Goal: Task Accomplishment & Management: Complete application form

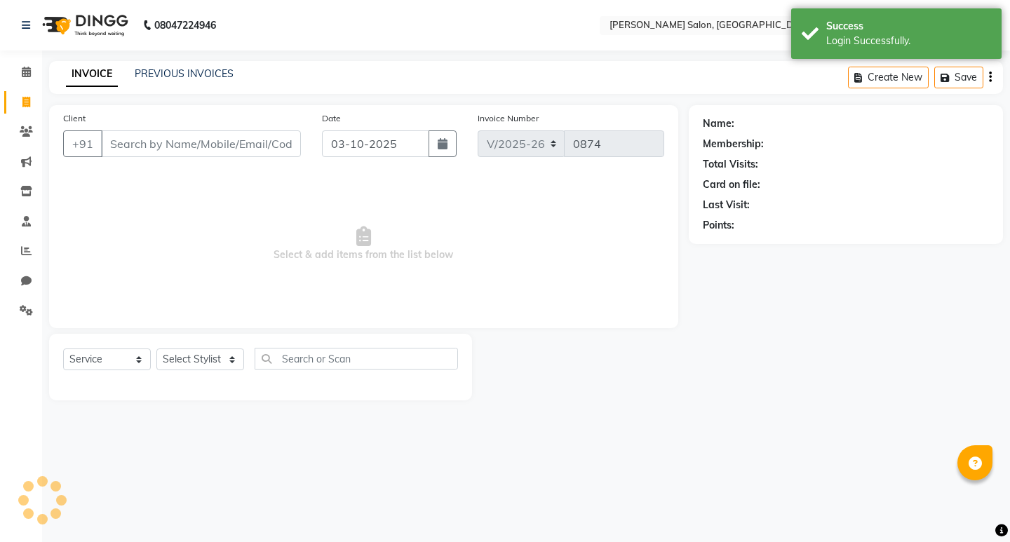
select select "7550"
select select "service"
drag, startPoint x: 0, startPoint y: 0, endPoint x: 199, endPoint y: 363, distance: 413.8
click at [199, 363] on select "Select Stylist" at bounding box center [200, 360] width 88 height 22
select select "63154"
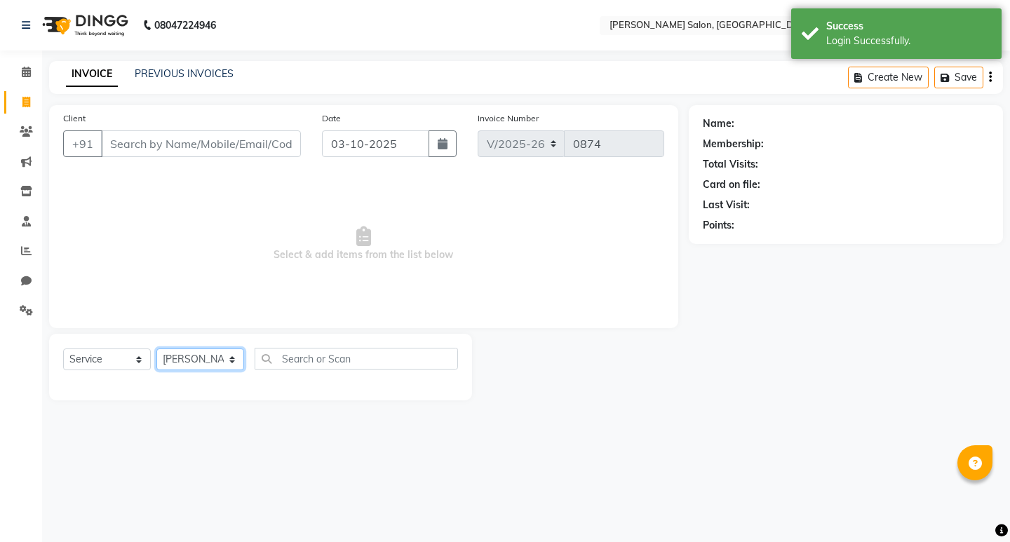
click at [156, 349] on select "Select Stylist [PERSON_NAME] [PERSON_NAME] Manager [PERSON_NAME] Poonam Pakire …" at bounding box center [200, 360] width 88 height 22
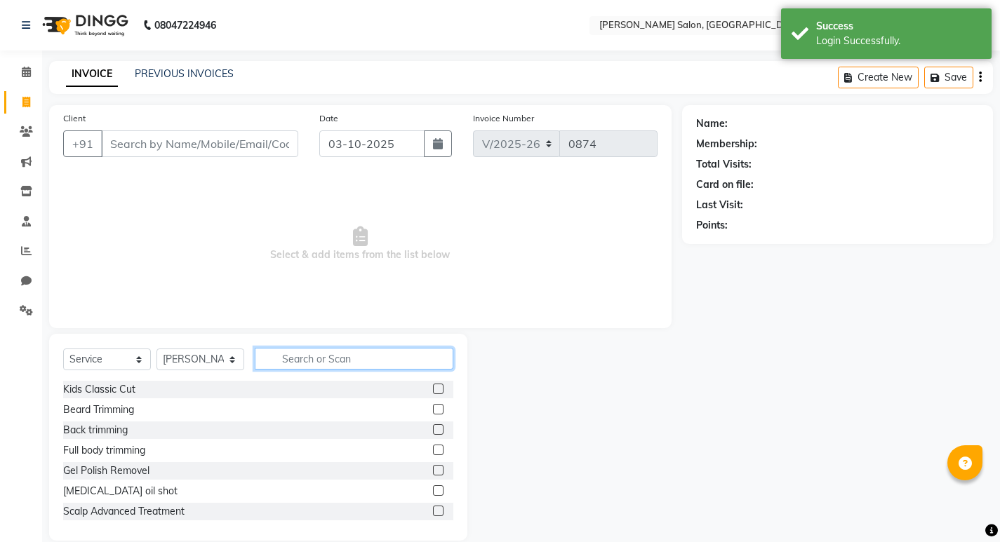
click at [345, 352] on input "text" at bounding box center [354, 359] width 199 height 22
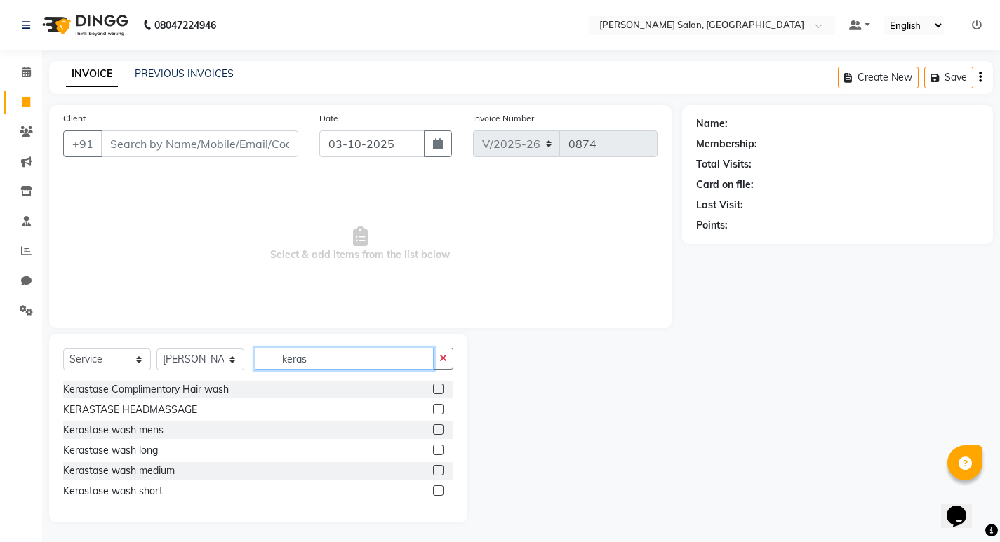
type input "keras"
click at [438, 431] on label at bounding box center [438, 429] width 11 height 11
click at [438, 431] on input "checkbox" at bounding box center [437, 430] width 9 height 9
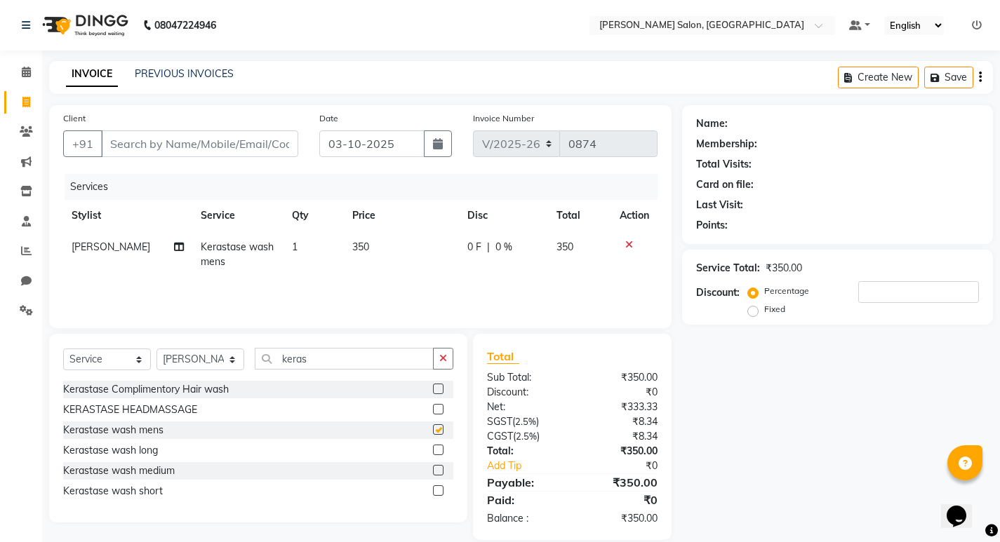
checkbox input "false"
click at [445, 361] on icon "button" at bounding box center [443, 359] width 8 height 10
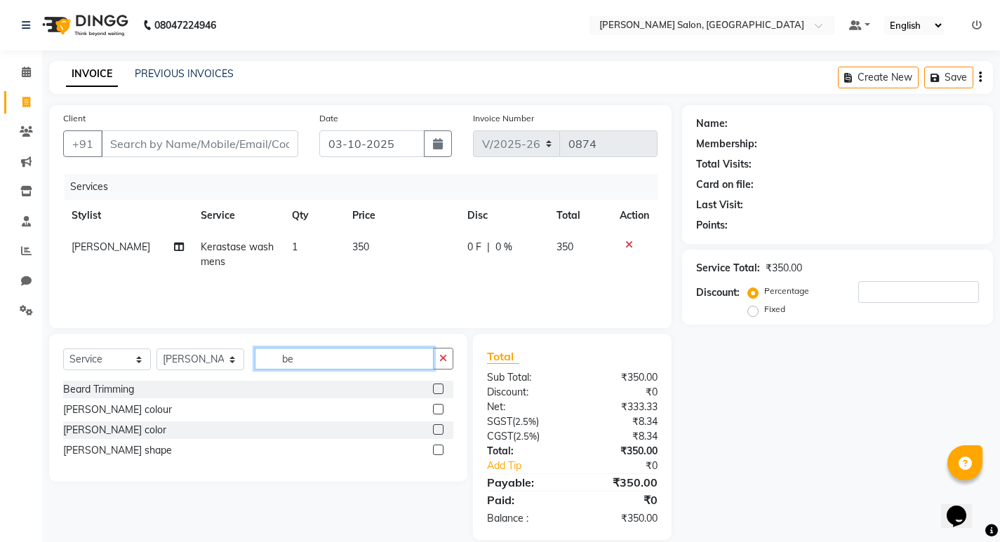
type input "be"
click at [440, 449] on label at bounding box center [438, 450] width 11 height 11
click at [440, 449] on input "checkbox" at bounding box center [437, 450] width 9 height 9
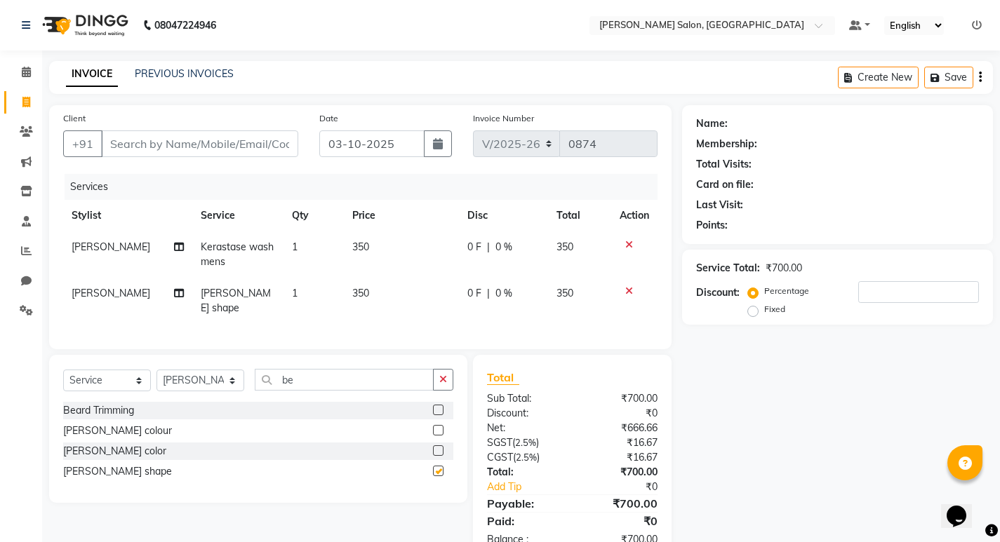
checkbox input "false"
click at [140, 374] on select "Select Service Product Membership Package Voucher Prepaid Gift Card" at bounding box center [107, 381] width 88 height 22
click at [63, 370] on select "Select Service Product Membership Package Voucher Prepaid Gift Card" at bounding box center [107, 381] width 88 height 22
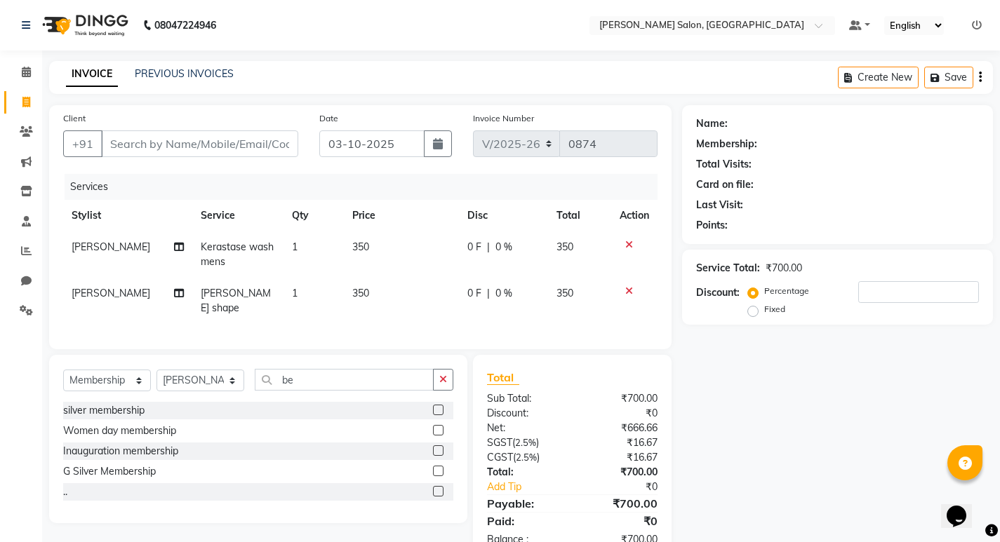
click at [439, 466] on label at bounding box center [438, 471] width 11 height 11
click at [439, 467] on input "checkbox" at bounding box center [437, 471] width 9 height 9
select select "select"
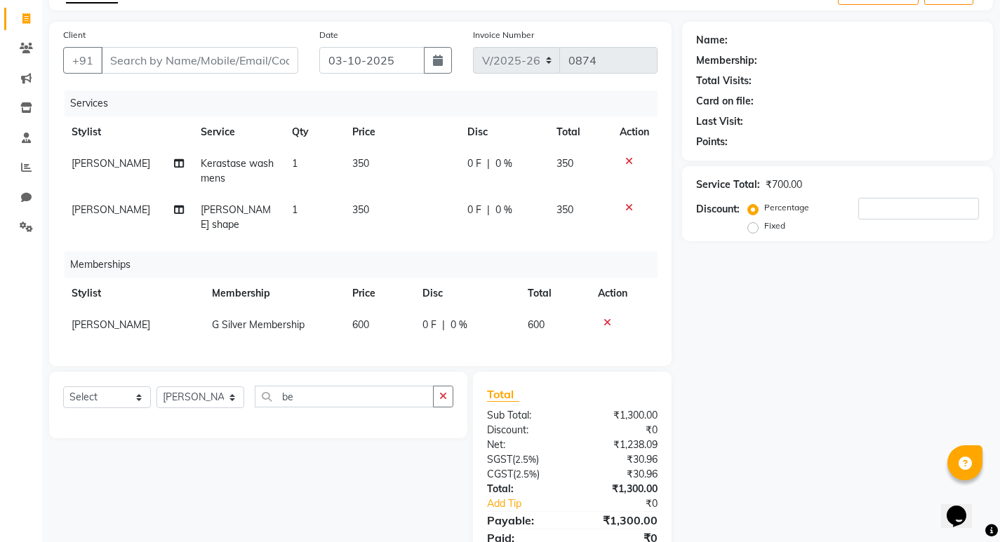
scroll to position [136, 0]
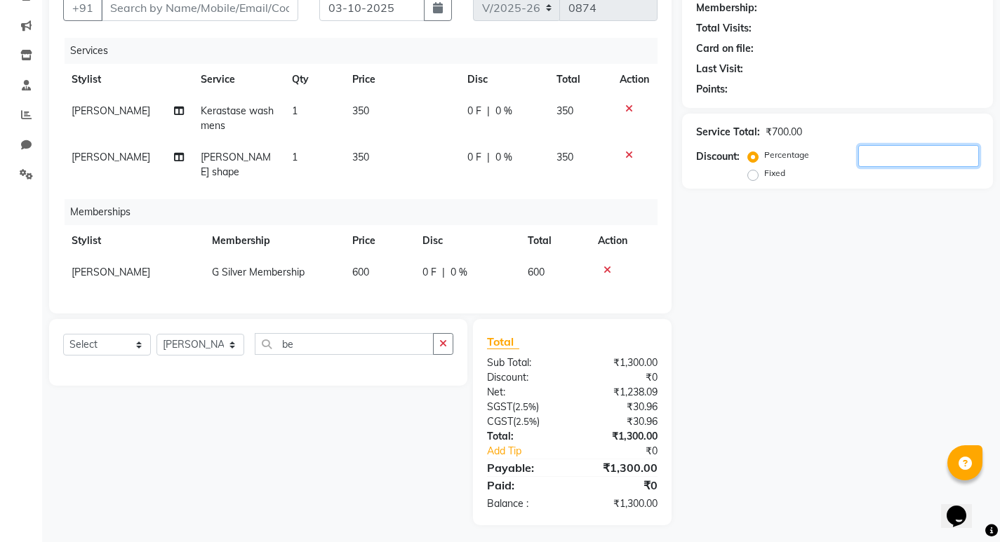
click at [873, 156] on input "number" at bounding box center [918, 156] width 121 height 22
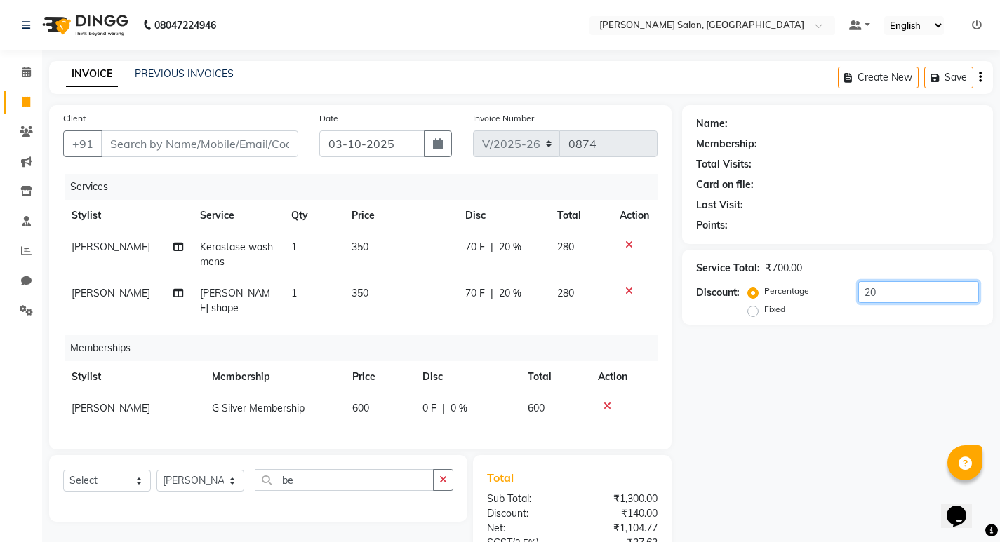
type input "20"
click at [154, 142] on input "Client" at bounding box center [199, 143] width 197 height 27
type input "8"
type input "0"
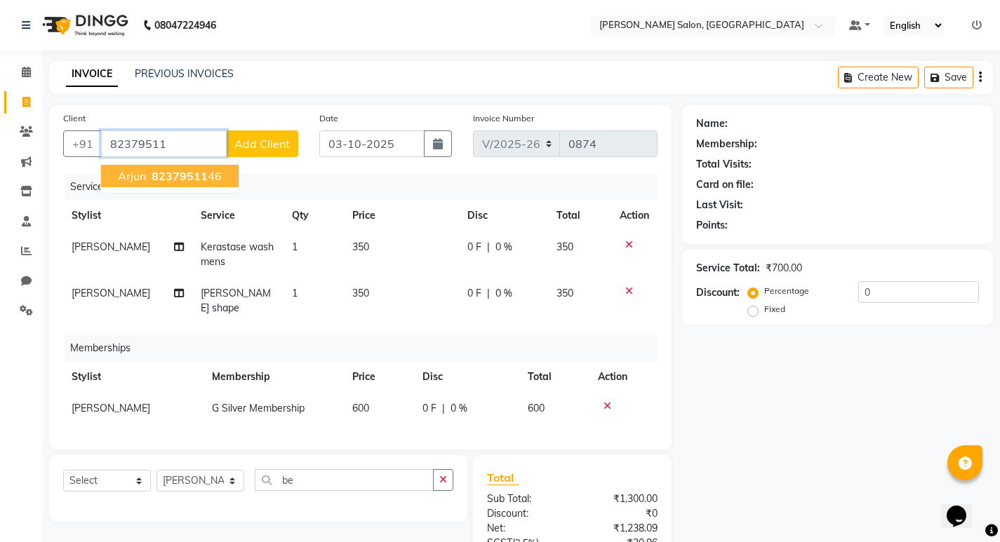
click at [156, 177] on span "82379511" at bounding box center [180, 176] width 56 height 14
type input "8237951146"
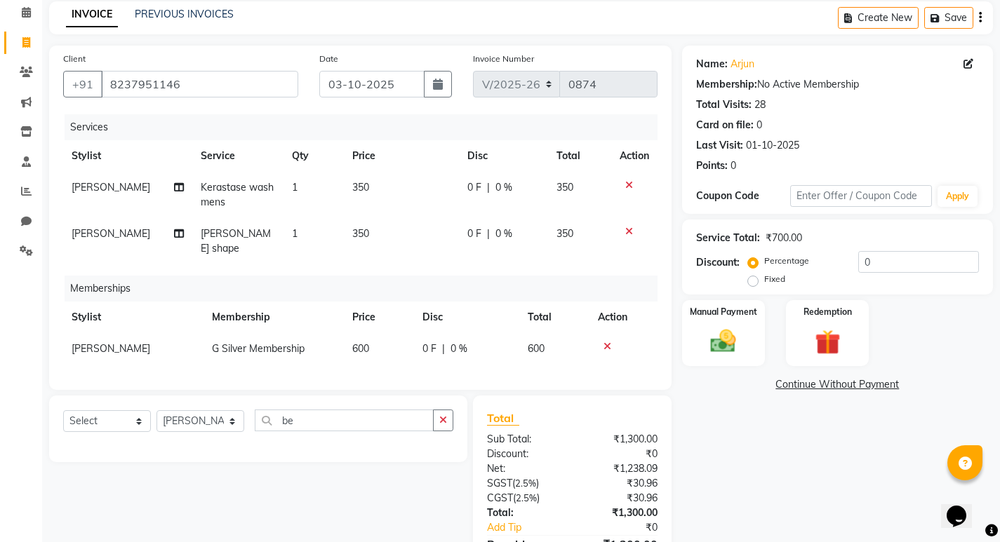
scroll to position [136, 0]
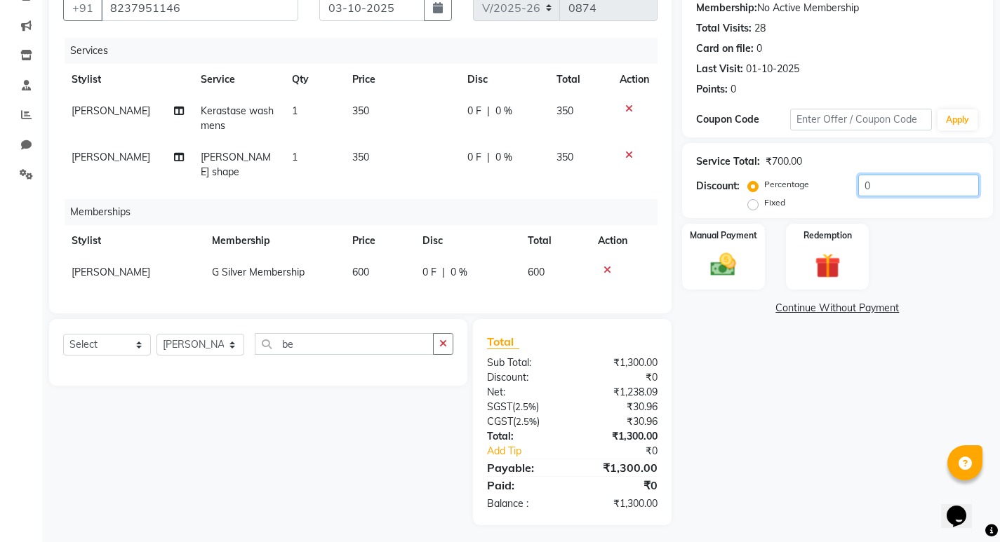
click at [880, 194] on input "0" at bounding box center [918, 186] width 121 height 22
type input "20"
click at [704, 269] on img at bounding box center [722, 265] width 43 height 30
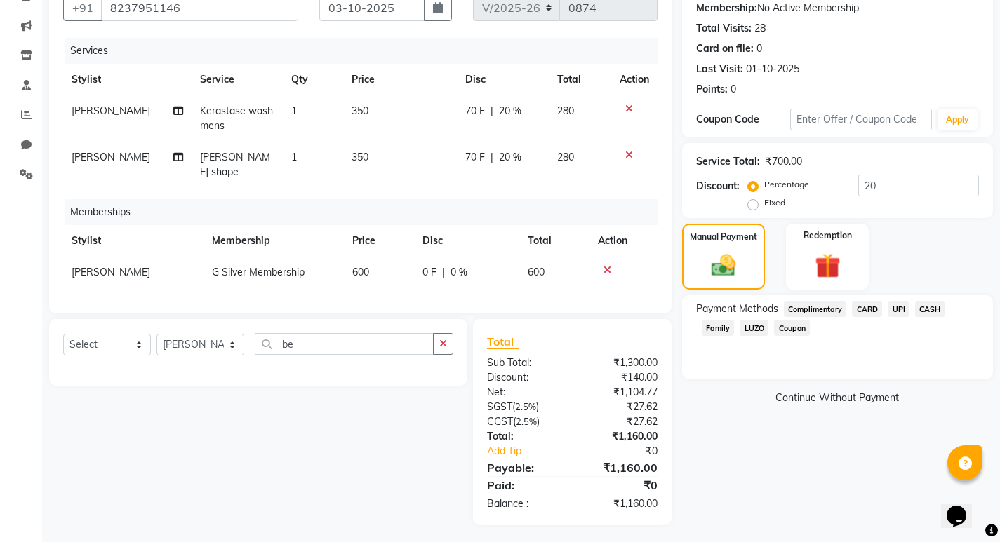
click at [896, 307] on span "UPI" at bounding box center [898, 309] width 22 height 16
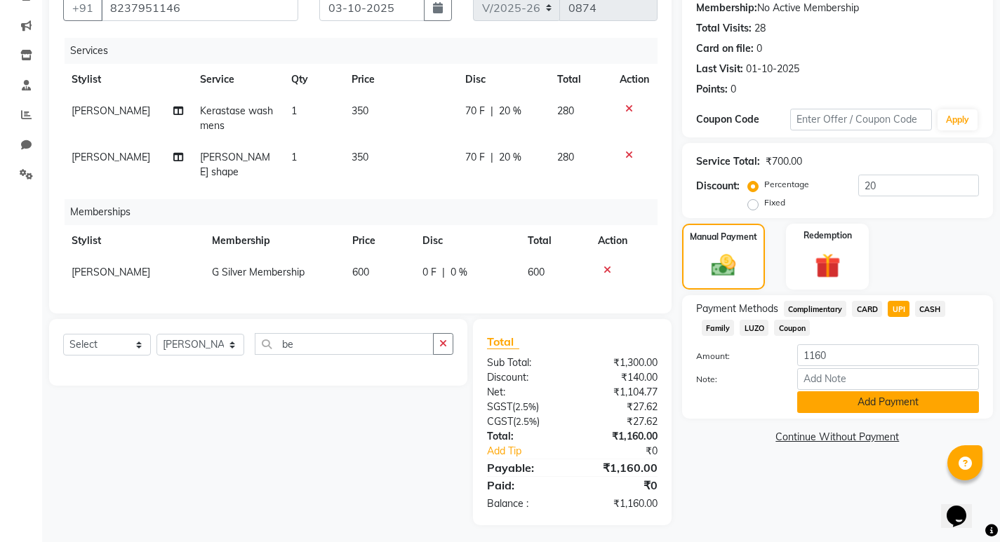
drag, startPoint x: 859, startPoint y: 399, endPoint x: 848, endPoint y: 384, distance: 19.1
click at [859, 401] on button "Add Payment" at bounding box center [888, 402] width 182 height 22
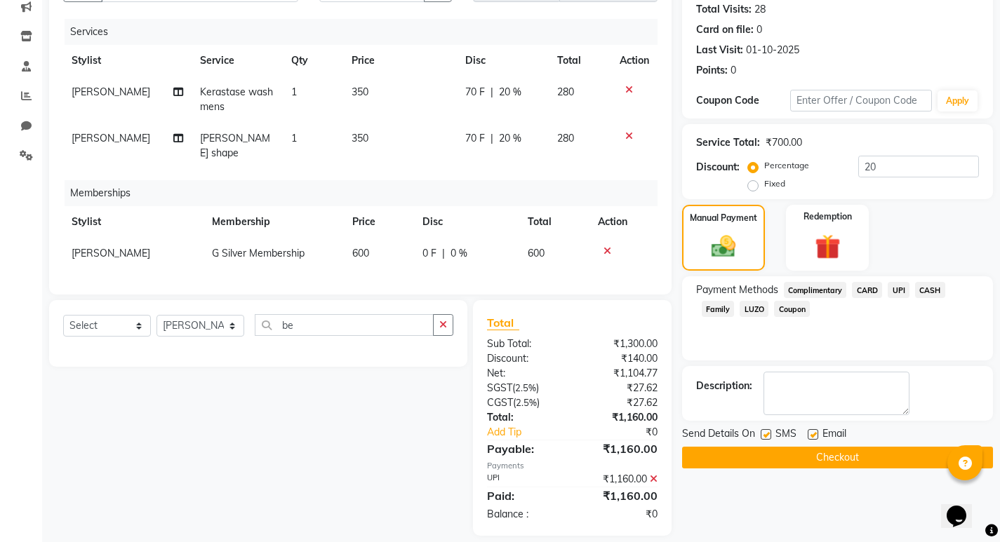
scroll to position [166, 0]
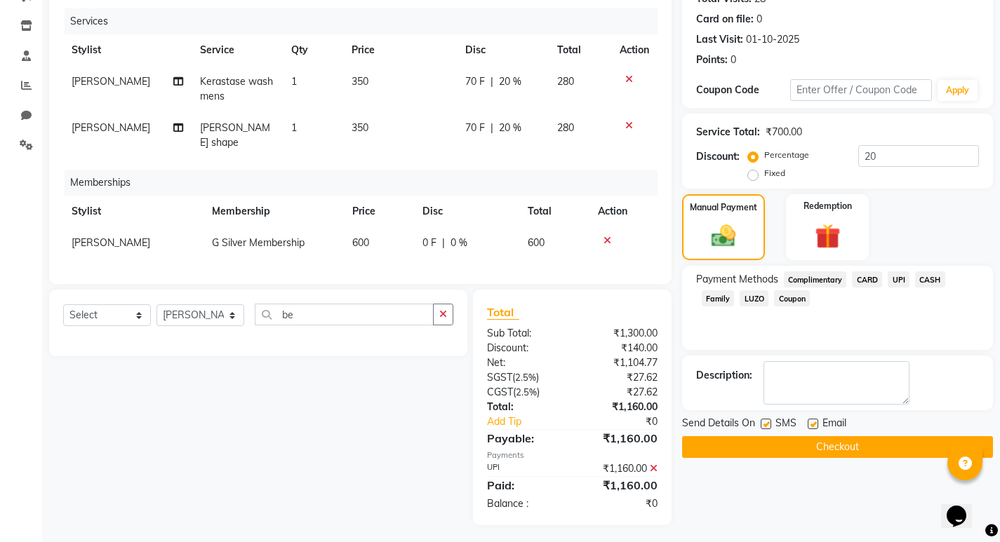
click at [809, 452] on button "Checkout" at bounding box center [837, 447] width 311 height 22
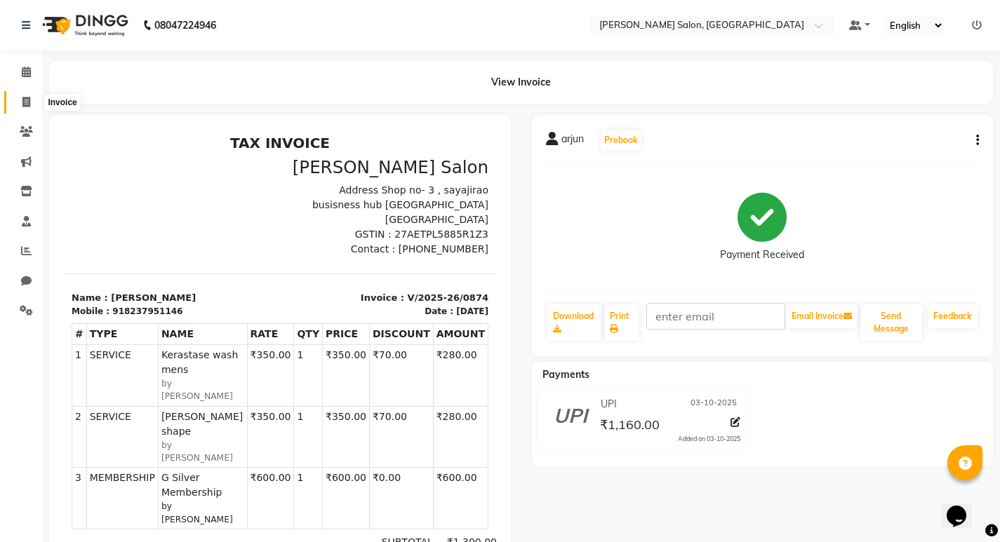
click at [25, 100] on icon at bounding box center [26, 102] width 8 height 11
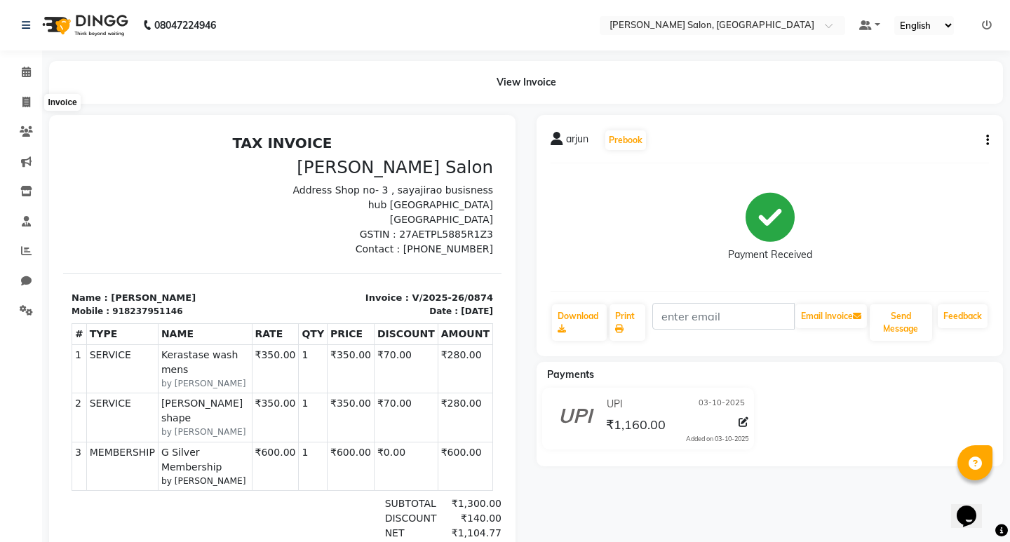
select select "service"
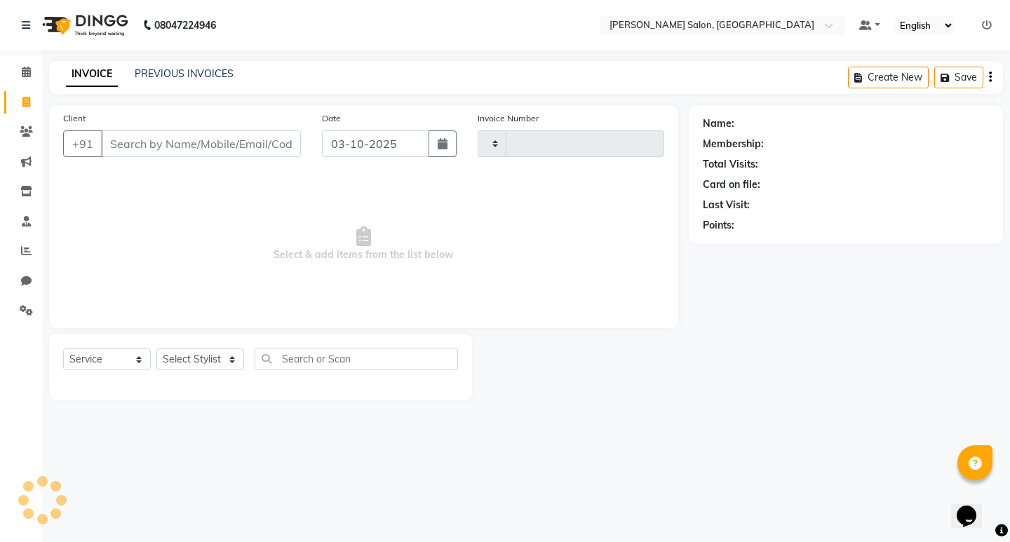
type input "0875"
select select "7550"
click at [25, 246] on icon at bounding box center [26, 251] width 11 height 11
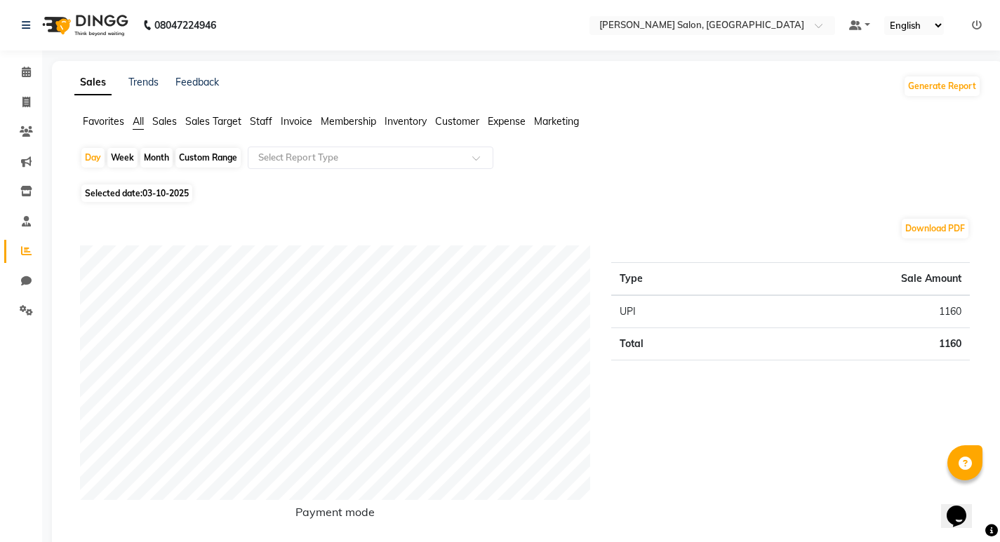
click at [159, 152] on div "Month" at bounding box center [156, 158] width 32 height 20
select select "10"
select select "2025"
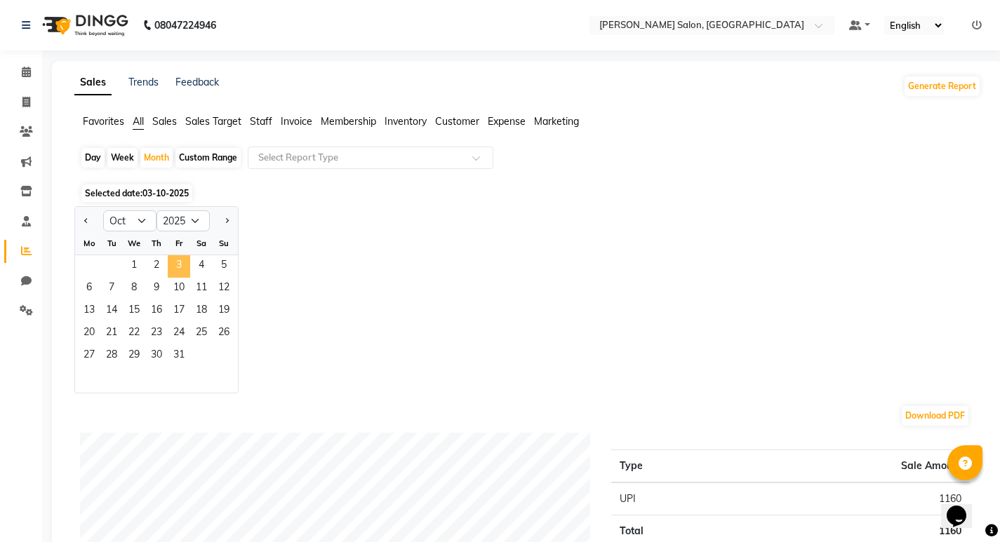
click at [175, 267] on span "3" at bounding box center [179, 266] width 22 height 22
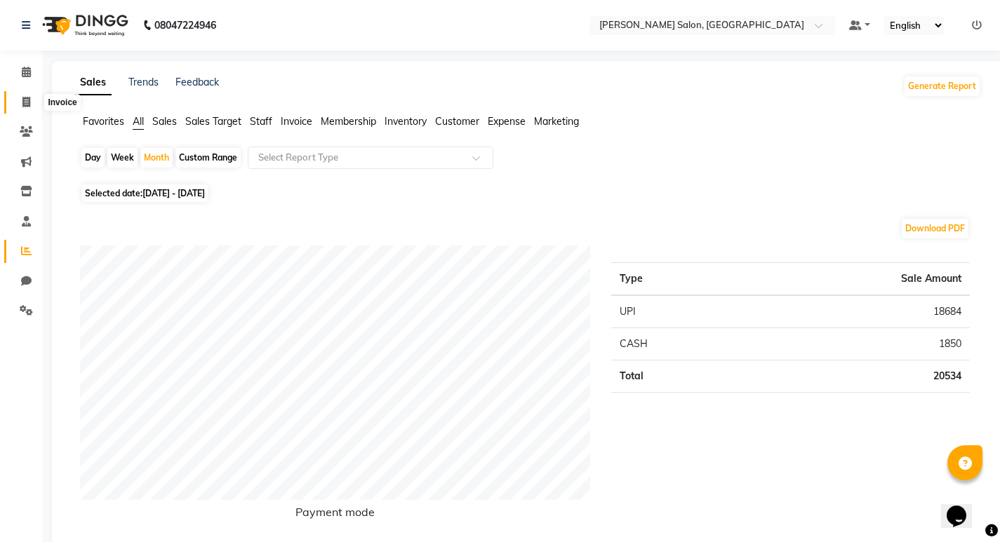
click at [24, 105] on icon at bounding box center [26, 102] width 8 height 11
select select "service"
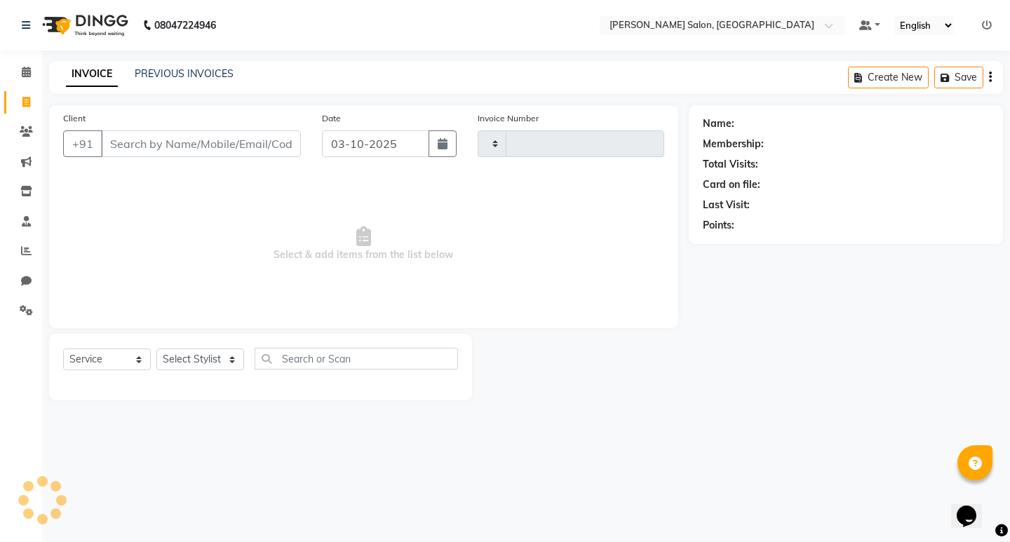
type input "0875"
select select "7550"
click at [22, 253] on icon at bounding box center [26, 251] width 11 height 11
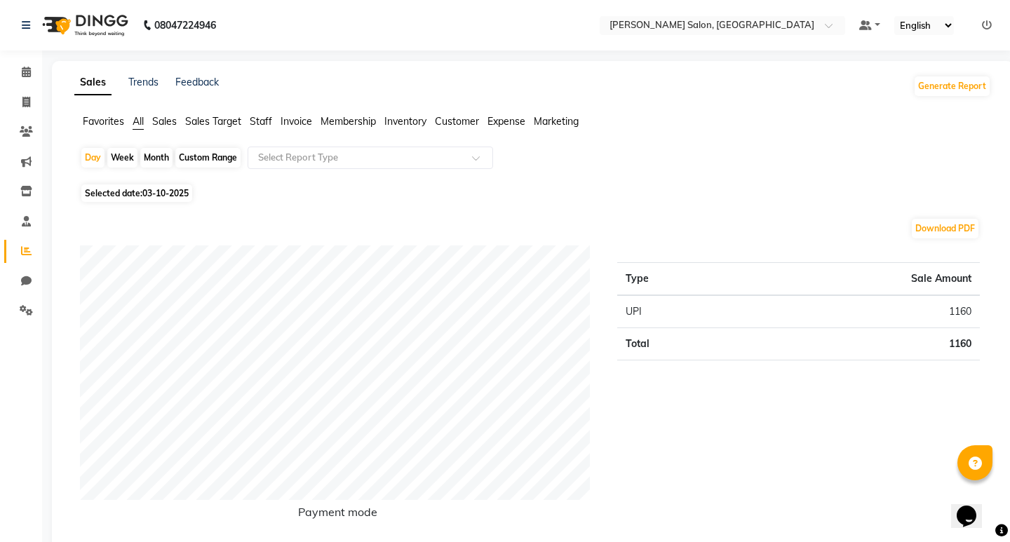
select select "7550"
select select "service"
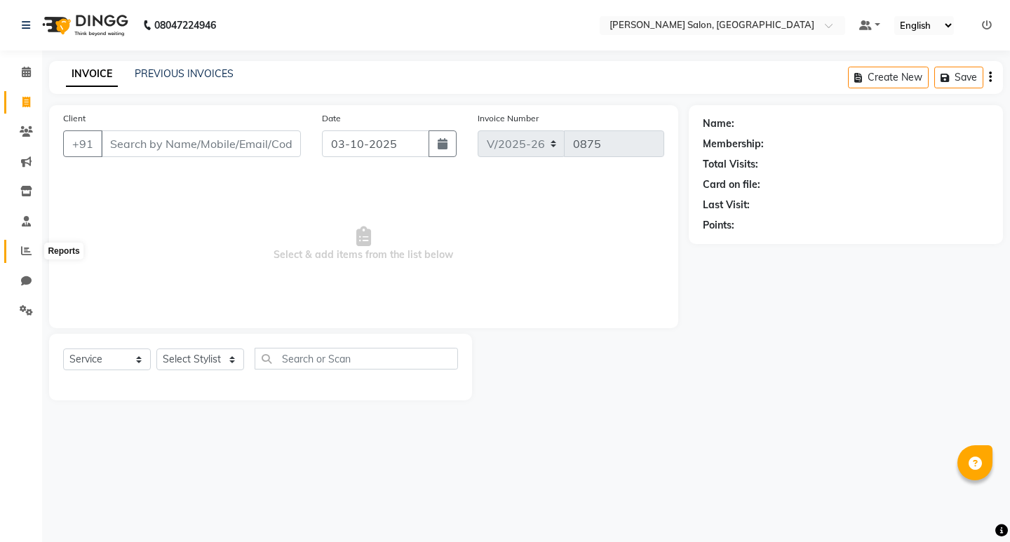
click at [27, 246] on icon at bounding box center [26, 251] width 11 height 11
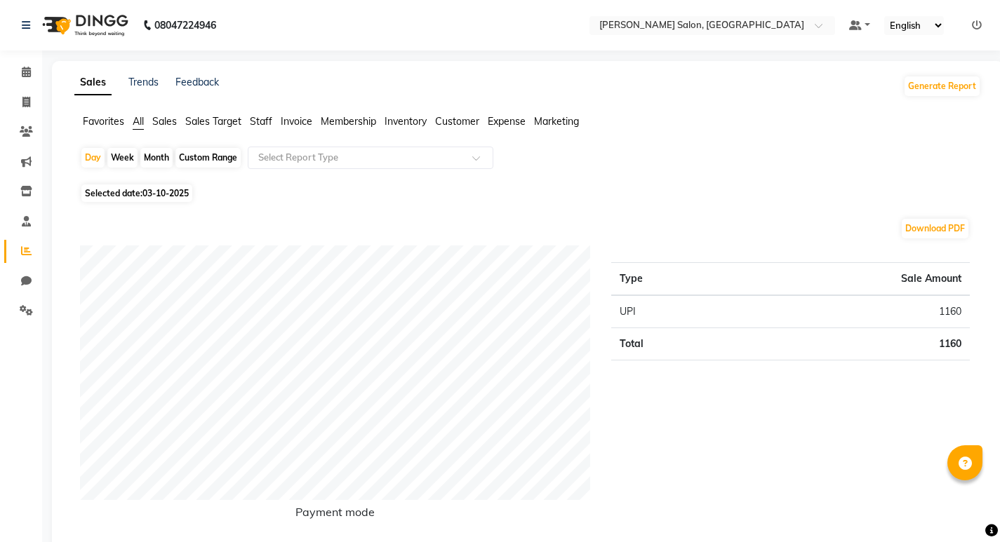
click at [165, 158] on div "Month" at bounding box center [156, 158] width 32 height 20
select select "10"
select select "2025"
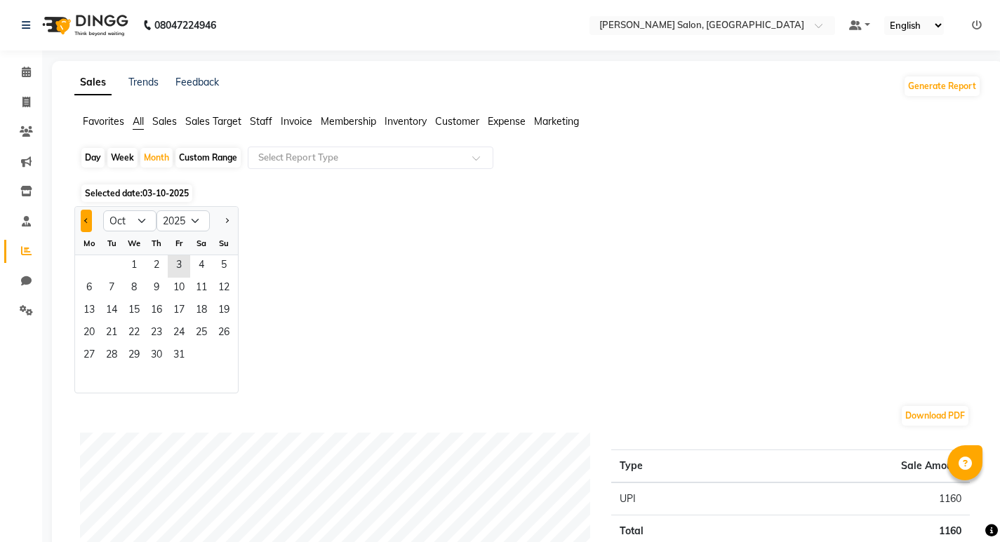
click at [88, 222] on button "Previous month" at bounding box center [86, 221] width 11 height 22
select select "9"
click at [98, 267] on span "1" at bounding box center [89, 266] width 22 height 22
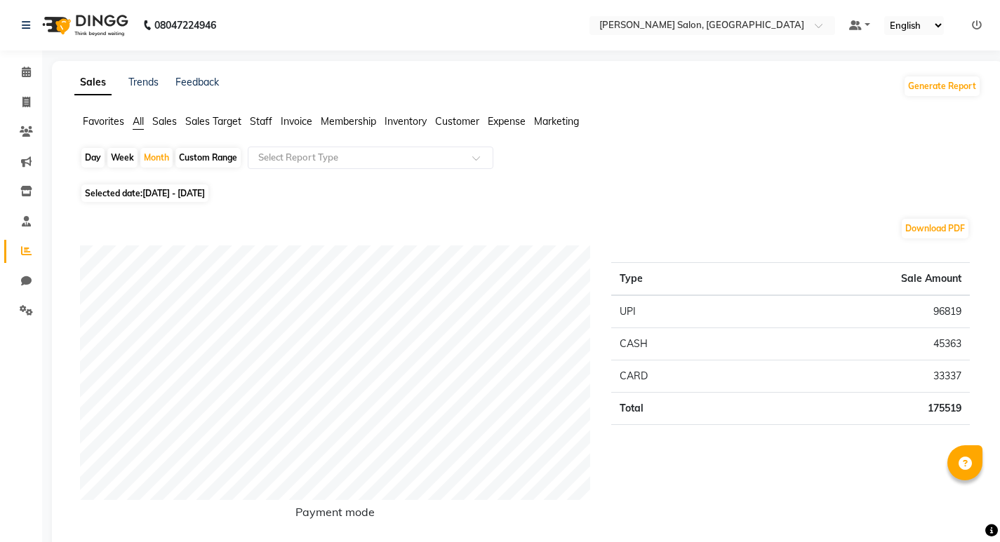
click at [205, 192] on span "[DATE] - [DATE]" at bounding box center [173, 193] width 62 height 11
select select "9"
select select "2025"
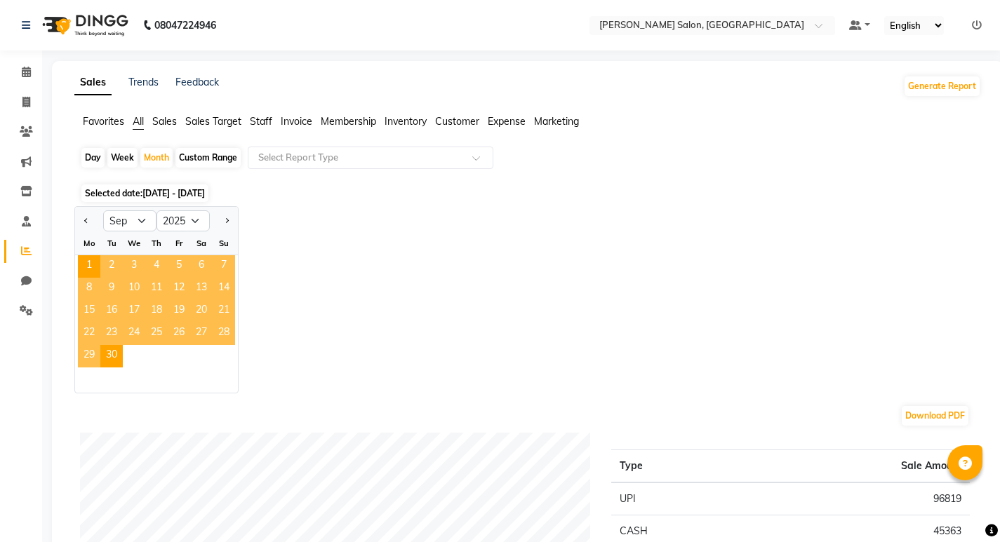
click at [207, 187] on span "Selected date: [DATE] - [DATE]" at bounding box center [144, 193] width 127 height 18
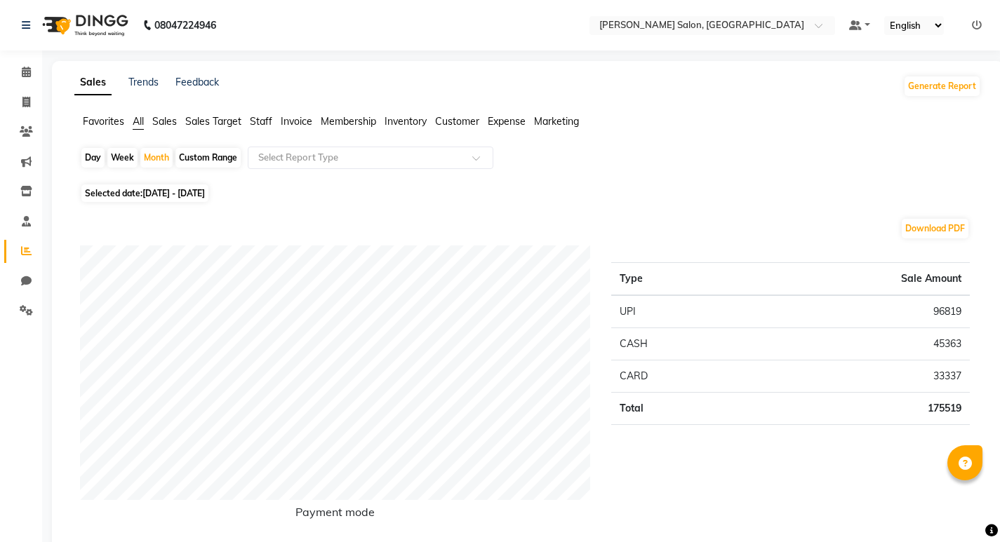
click at [205, 192] on span "[DATE] - [DATE]" at bounding box center [173, 193] width 62 height 11
select select "9"
select select "2025"
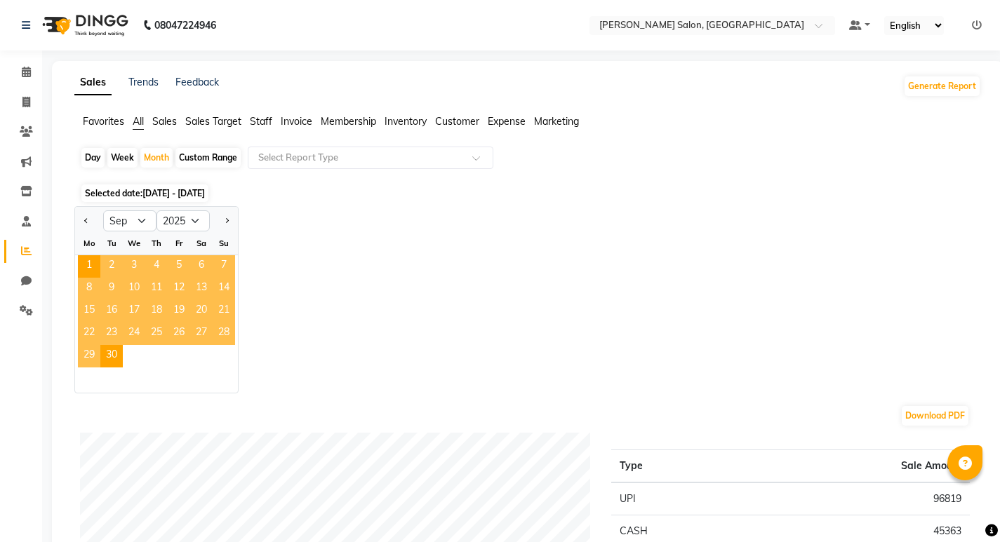
click at [136, 266] on span "3" at bounding box center [134, 266] width 22 height 22
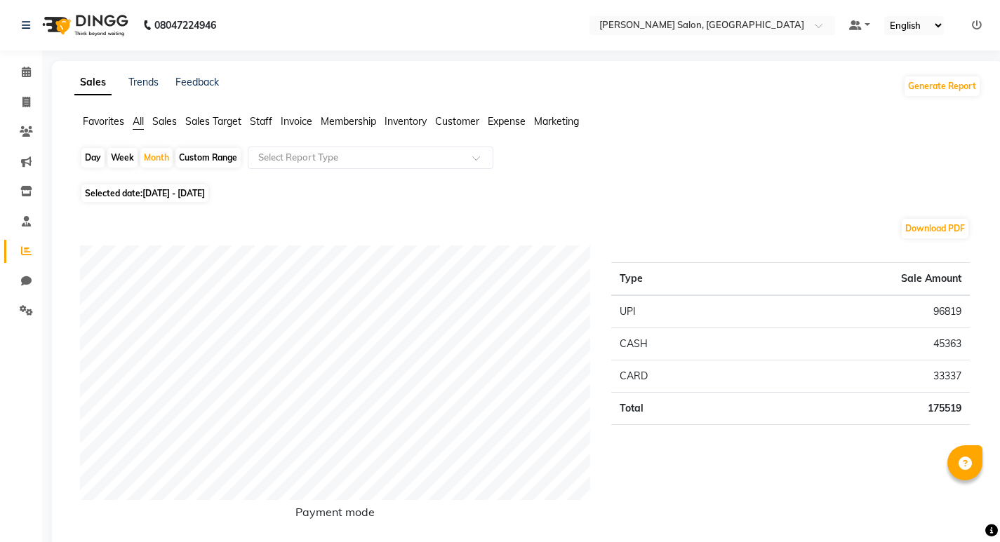
click at [205, 194] on span "[DATE] - [DATE]" at bounding box center [173, 193] width 62 height 11
select select "9"
select select "2025"
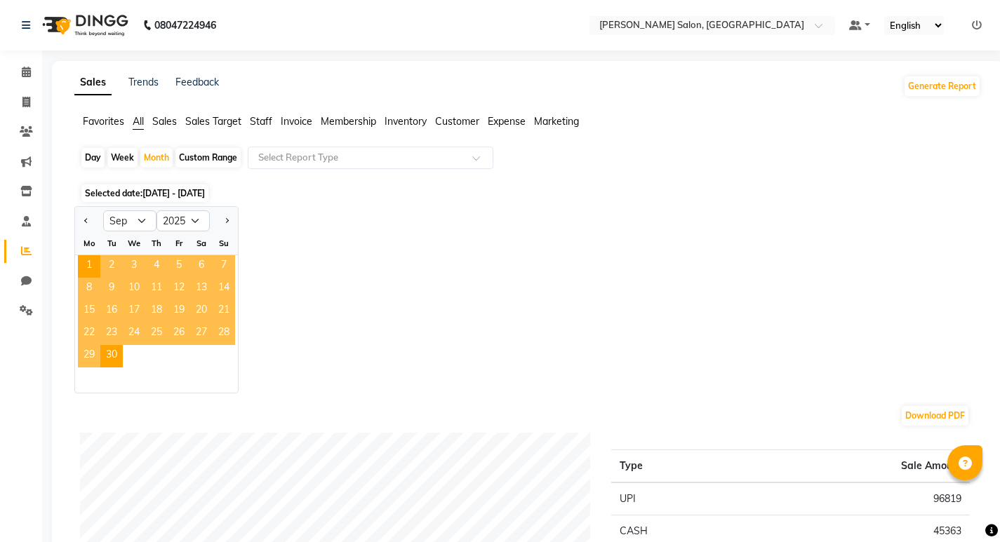
click at [205, 194] on span "[DATE] - [DATE]" at bounding box center [173, 193] width 62 height 11
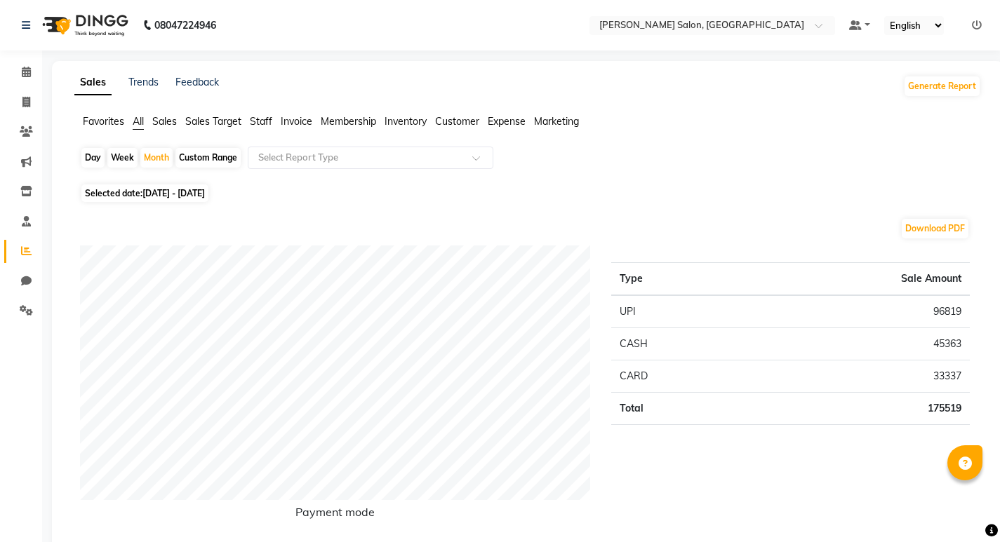
click at [205, 194] on span "[DATE] - [DATE]" at bounding box center [173, 193] width 62 height 11
select select "9"
select select "2025"
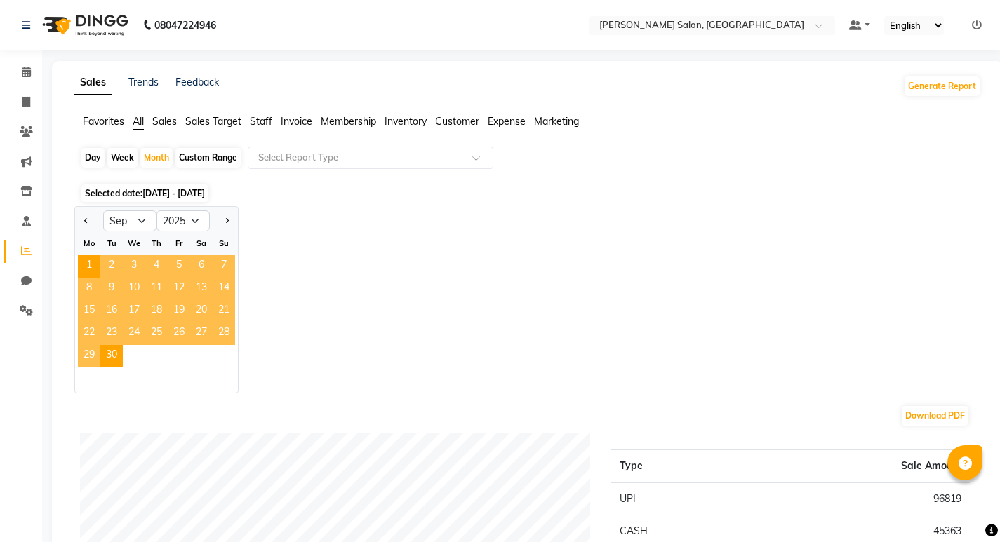
click at [205, 194] on span "[DATE] - [DATE]" at bounding box center [173, 193] width 62 height 11
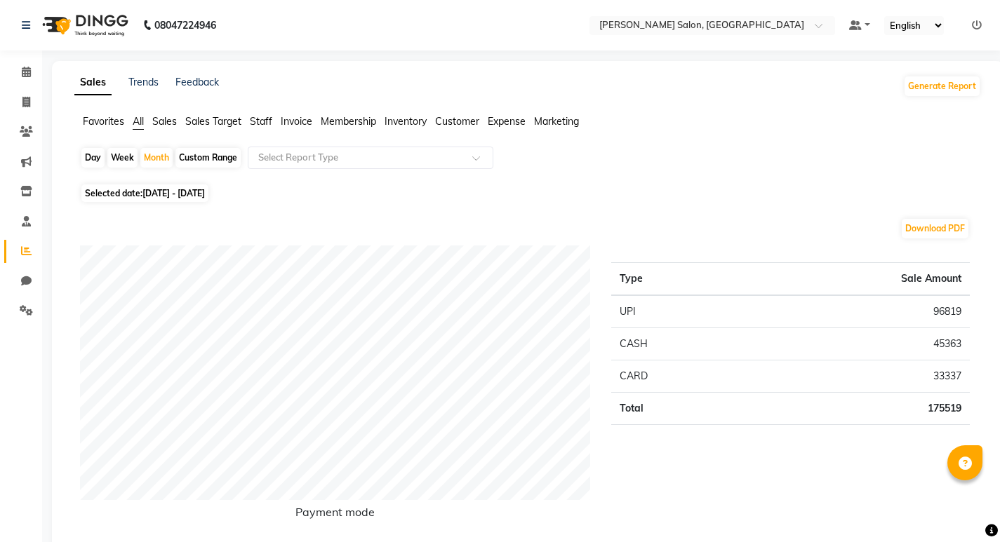
click at [205, 195] on span "[DATE] - [DATE]" at bounding box center [173, 193] width 62 height 11
select select "9"
select select "2025"
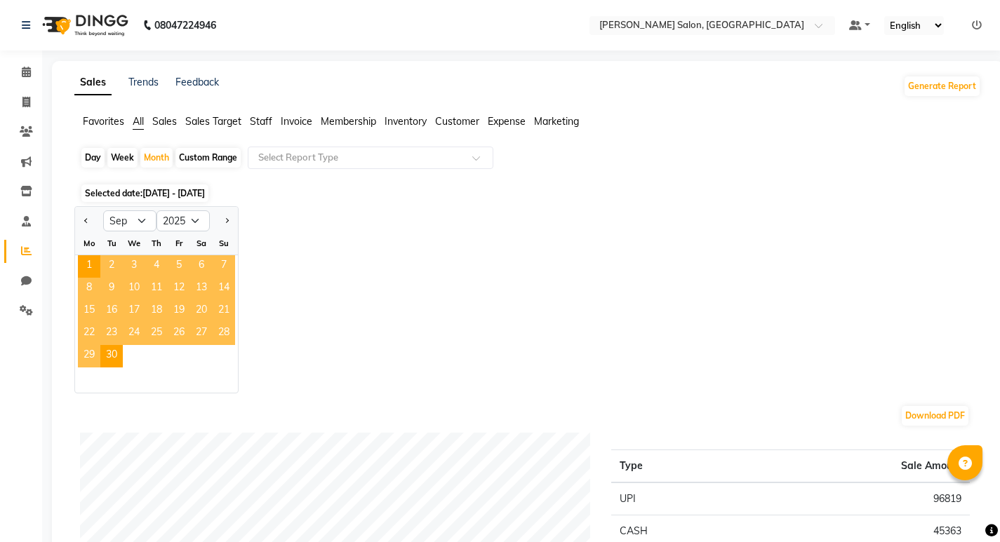
click at [132, 260] on span "3" at bounding box center [134, 266] width 22 height 22
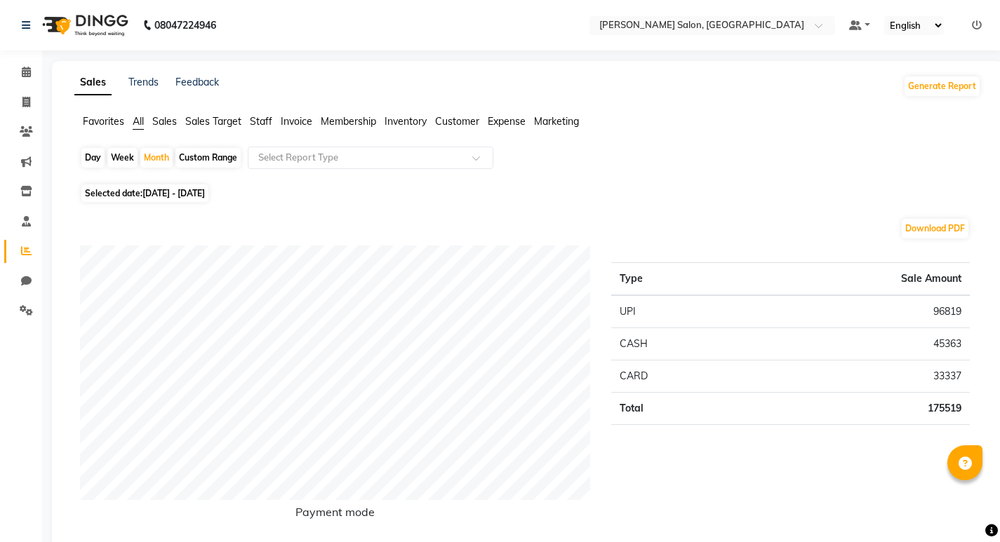
click at [88, 163] on div "Day" at bounding box center [92, 158] width 23 height 20
select select "9"
select select "2025"
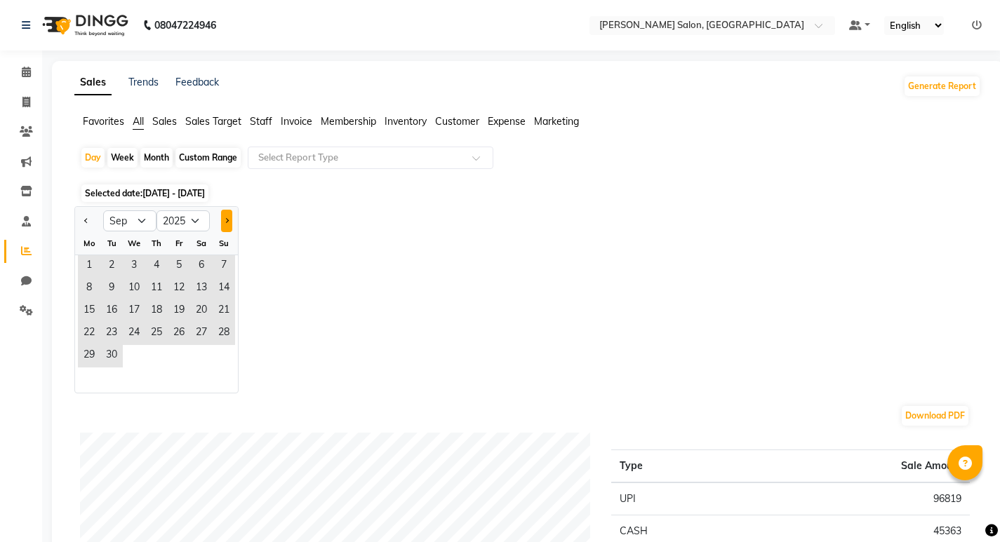
click at [227, 222] on span "Next month" at bounding box center [226, 219] width 5 height 5
select select "10"
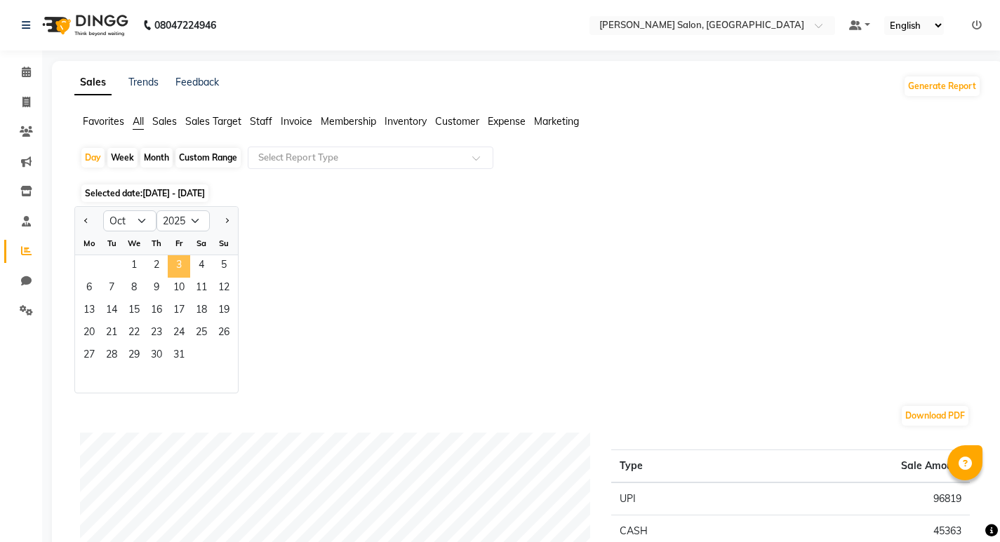
drag, startPoint x: 184, startPoint y: 259, endPoint x: 199, endPoint y: 266, distance: 16.3
click at [184, 258] on span "3" at bounding box center [179, 266] width 22 height 22
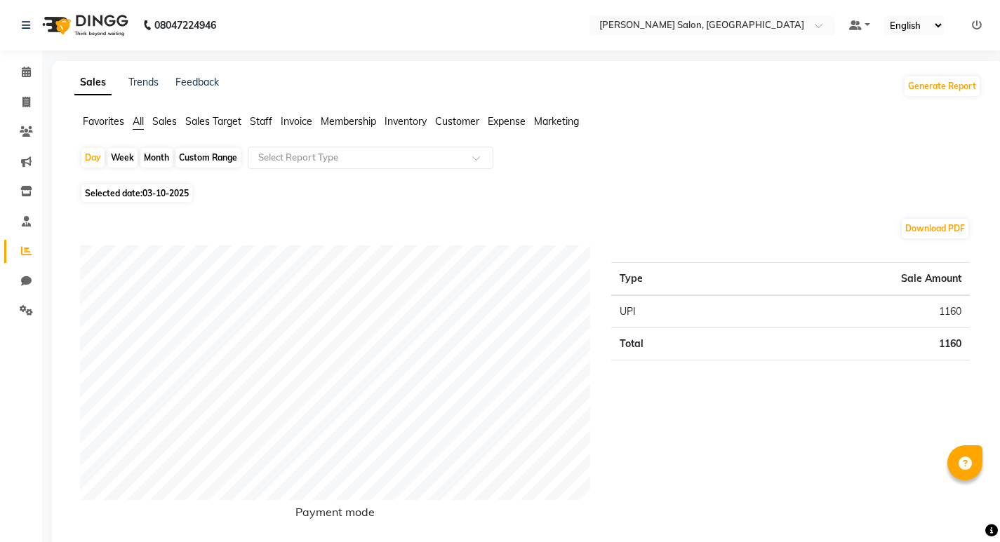
click at [154, 161] on div "Month" at bounding box center [156, 158] width 32 height 20
select select "10"
select select "2025"
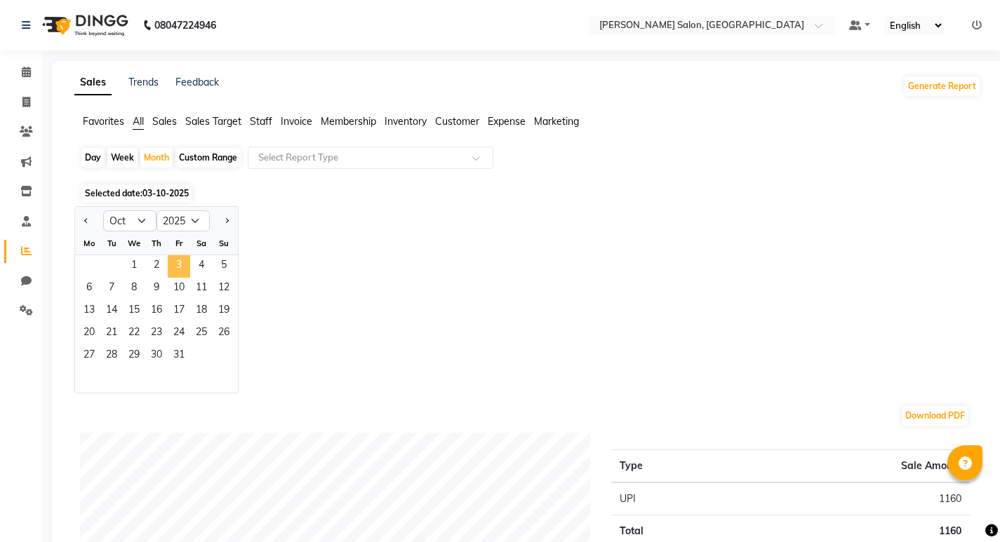
click at [177, 257] on span "3" at bounding box center [179, 266] width 22 height 22
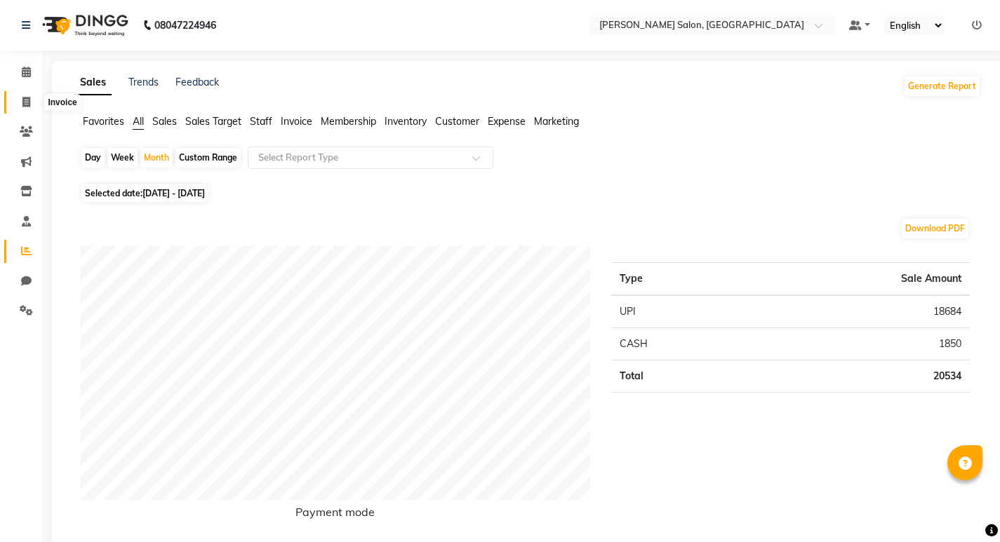
click at [23, 102] on icon at bounding box center [26, 102] width 8 height 11
select select "service"
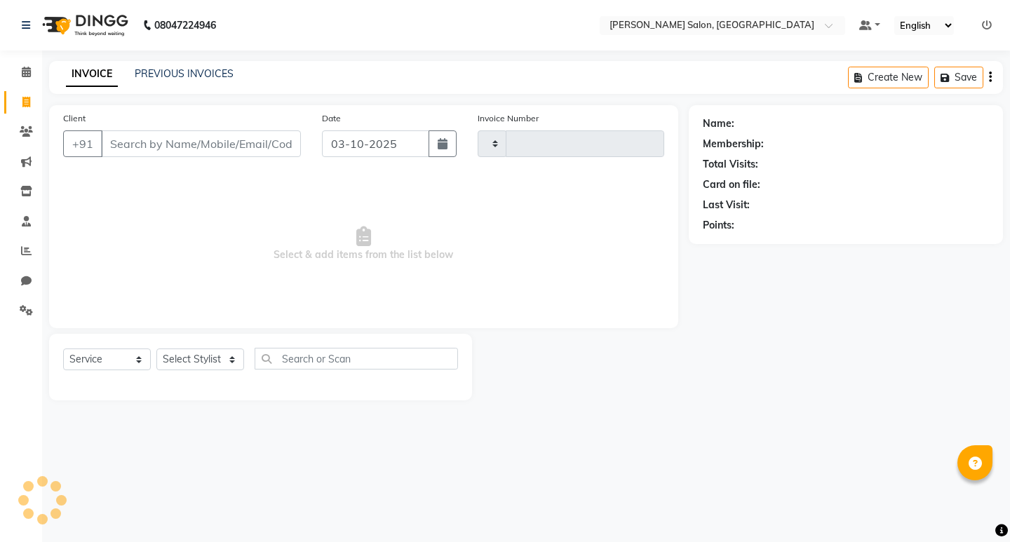
type input "0875"
select select "7550"
drag, startPoint x: 225, startPoint y: 354, endPoint x: 248, endPoint y: 387, distance: 40.5
click at [225, 354] on select "Select Stylist [PERSON_NAME] [PERSON_NAME] Manager [PERSON_NAME] Poonam Pakire …" at bounding box center [200, 360] width 88 height 22
select select "63154"
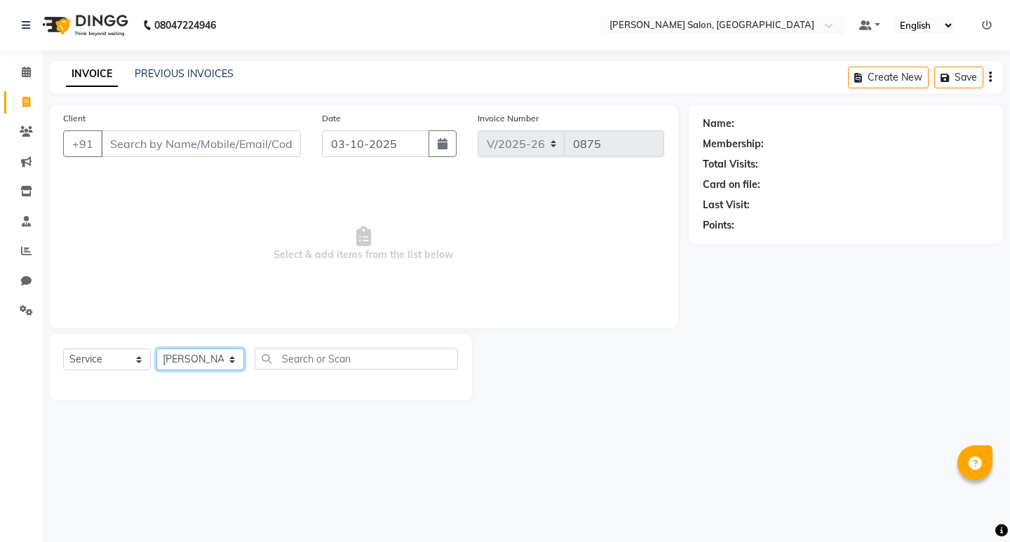
click at [156, 349] on select "Select Stylist [PERSON_NAME] [PERSON_NAME] Manager [PERSON_NAME] Poonam Pakire …" at bounding box center [200, 360] width 88 height 22
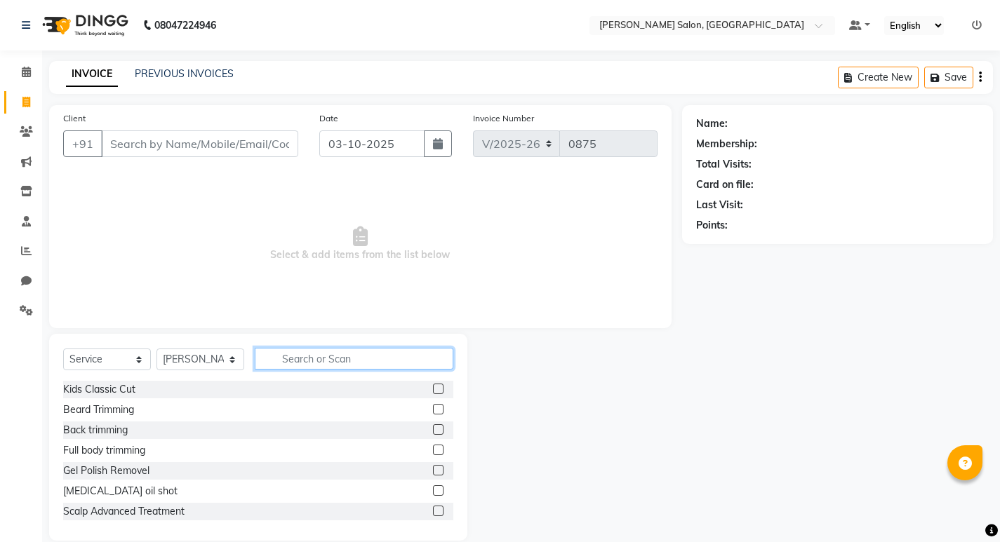
click at [365, 358] on input "text" at bounding box center [354, 359] width 199 height 22
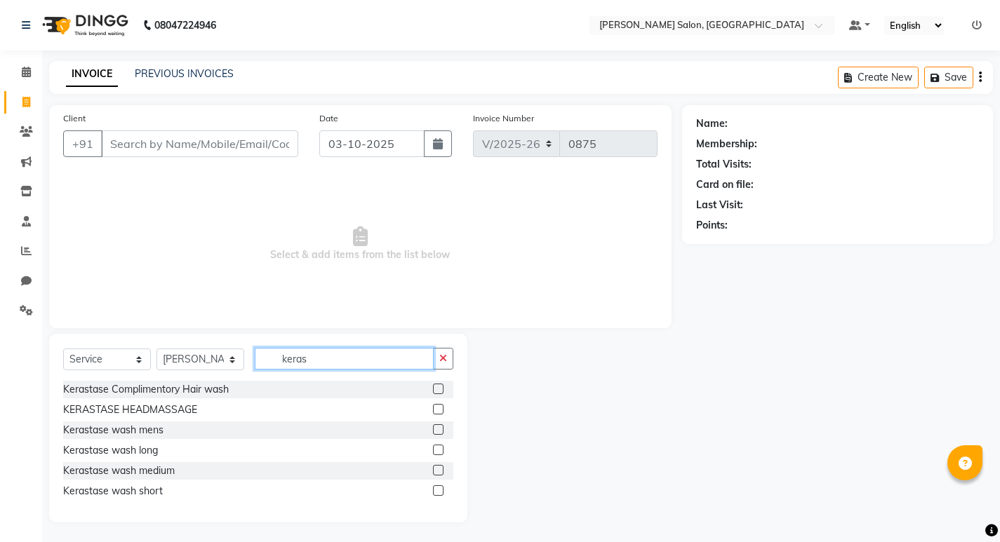
type input "keras"
click at [435, 431] on label at bounding box center [438, 429] width 11 height 11
click at [435, 431] on input "checkbox" at bounding box center [437, 430] width 9 height 9
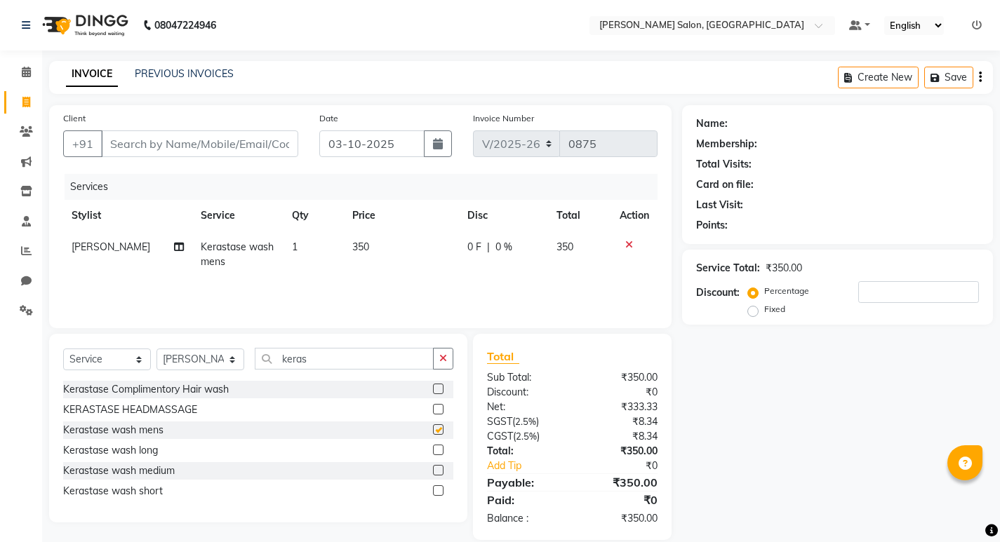
checkbox input "false"
click at [882, 285] on input "number" at bounding box center [918, 292] width 121 height 22
type input "20"
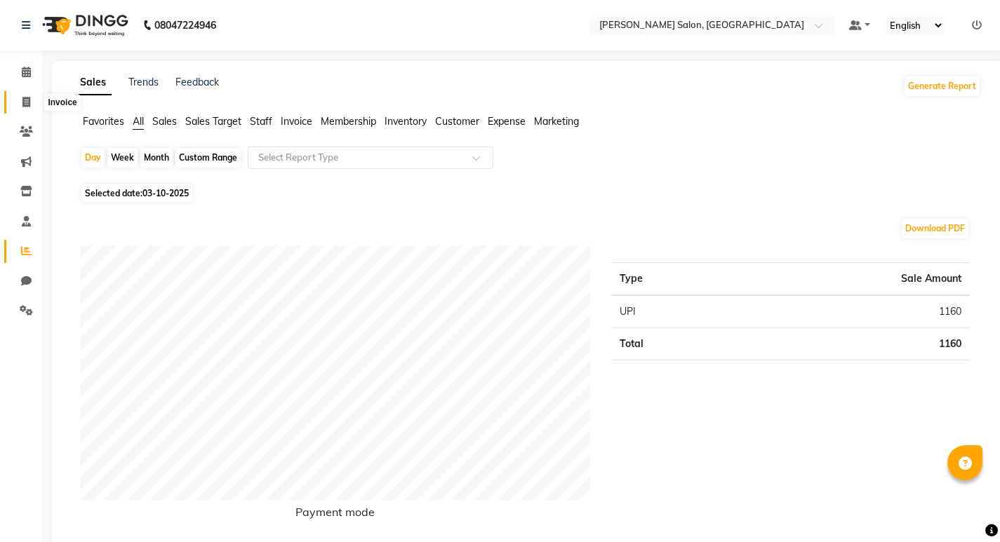
click at [22, 107] on span at bounding box center [26, 103] width 25 height 16
select select "service"
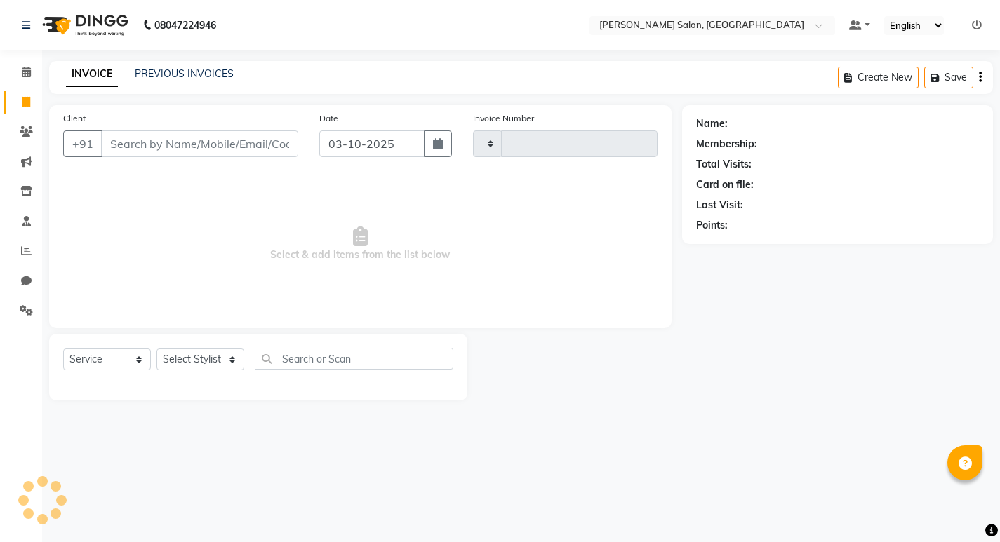
type input "0875"
select select "7550"
